Goal: Transaction & Acquisition: Download file/media

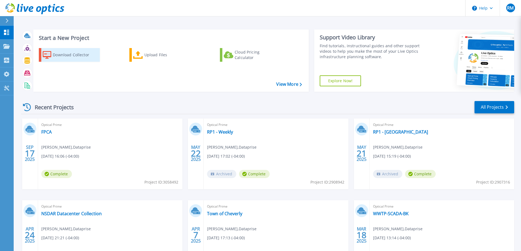
click at [54, 54] on div "Download Collector" at bounding box center [75, 54] width 44 height 11
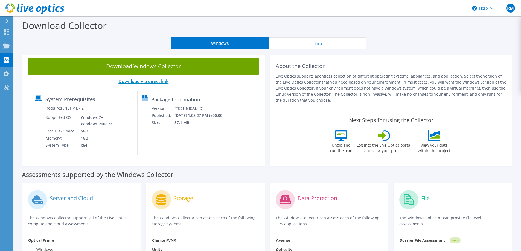
click at [142, 83] on link "Download via direct link" at bounding box center [143, 81] width 50 height 6
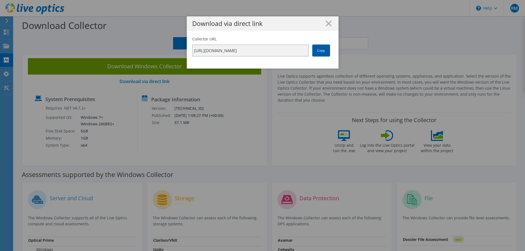
click at [316, 52] on link "Copy" at bounding box center [321, 51] width 18 height 12
click at [318, 52] on link "Copy" at bounding box center [321, 51] width 18 height 12
click at [327, 21] on icon at bounding box center [329, 24] width 6 height 6
